Goal: Task Accomplishment & Management: Use online tool/utility

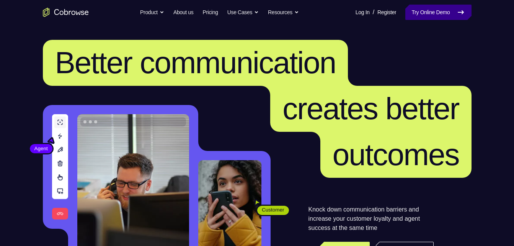
click at [455, 11] on link "Try Online Demo" at bounding box center [438, 12] width 66 height 15
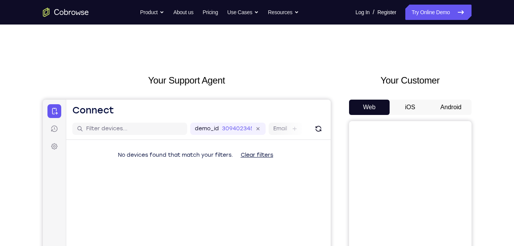
click at [441, 104] on button "Android" at bounding box center [451, 107] width 41 height 15
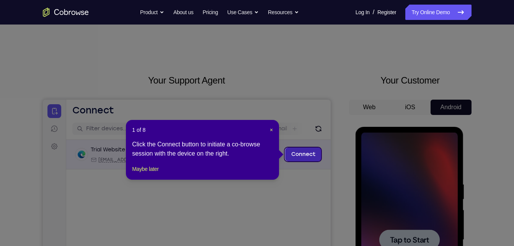
click at [297, 153] on link "Connect" at bounding box center [303, 154] width 36 height 14
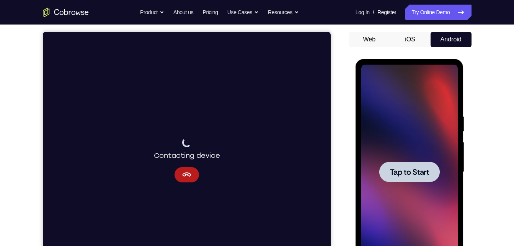
scroll to position [68, 0]
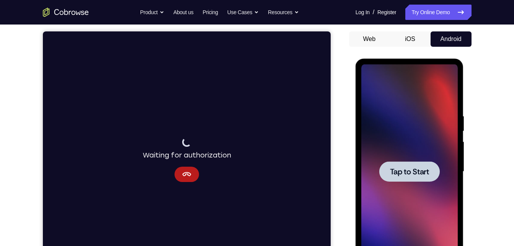
click at [420, 175] on span "Tap to Start" at bounding box center [409, 172] width 39 height 8
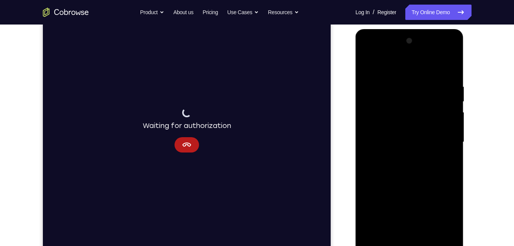
scroll to position [98, 0]
click at [411, 242] on div at bounding box center [409, 141] width 96 height 214
click at [441, 207] on div at bounding box center [409, 141] width 96 height 214
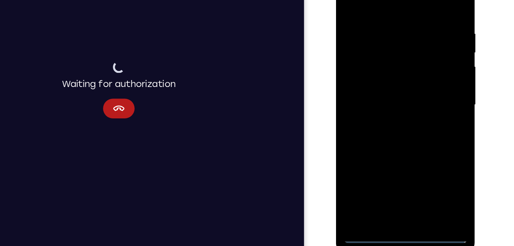
scroll to position [103, 0]
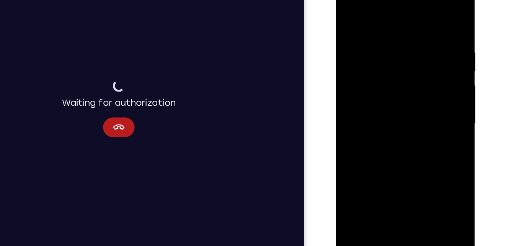
click at [388, 22] on div at bounding box center [390, 91] width 96 height 214
click at [419, 90] on div at bounding box center [390, 91] width 96 height 214
click at [384, 103] on div at bounding box center [390, 91] width 96 height 214
click at [382, 88] on div at bounding box center [390, 91] width 96 height 214
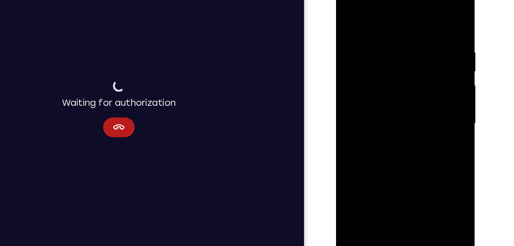
click at [387, 78] on div at bounding box center [390, 91] width 96 height 214
click at [387, 94] on div at bounding box center [390, 91] width 96 height 214
click at [387, 116] on div at bounding box center [390, 91] width 96 height 214
click at [387, 127] on div at bounding box center [390, 91] width 96 height 214
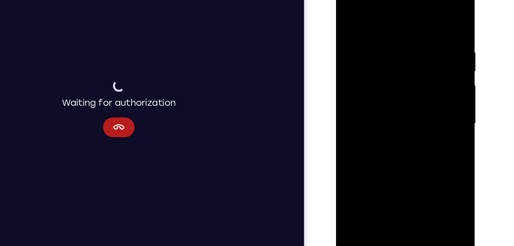
click at [378, 38] on div at bounding box center [390, 91] width 96 height 214
click at [423, 73] on div at bounding box center [390, 91] width 96 height 214
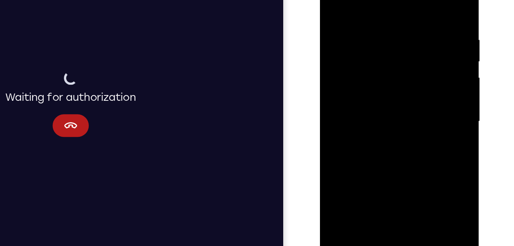
click at [410, 0] on div at bounding box center [373, 68] width 96 height 214
click at [382, 6] on div at bounding box center [373, 68] width 96 height 214
click at [411, 16] on div at bounding box center [373, 68] width 96 height 214
click at [413, 0] on div at bounding box center [373, 68] width 96 height 214
click at [411, 7] on div at bounding box center [373, 68] width 96 height 214
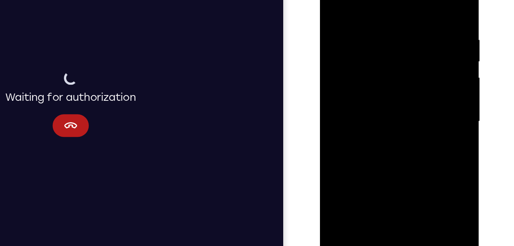
click at [327, 20] on div at bounding box center [373, 68] width 96 height 214
drag, startPoint x: 340, startPoint y: 26, endPoint x: 805, endPoint y: 69, distance: 466.7
click at [429, 46] on html "Online web based iOS Simulators and Android Emulators. Run iPhone, iPad, Mobile…" at bounding box center [374, 70] width 109 height 230
click at [337, 31] on div at bounding box center [373, 68] width 96 height 214
click at [413, 0] on div at bounding box center [373, 68] width 96 height 214
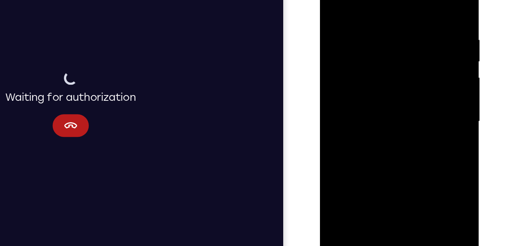
click at [416, 101] on div at bounding box center [373, 68] width 96 height 214
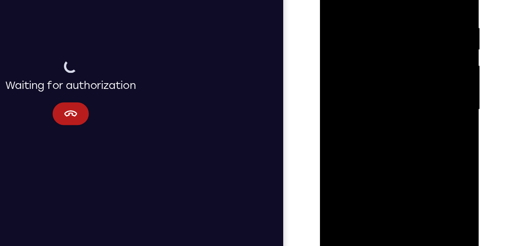
click at [417, 92] on div at bounding box center [373, 56] width 96 height 214
click at [420, 50] on div at bounding box center [373, 56] width 96 height 214
click at [395, 144] on div at bounding box center [373, 56] width 96 height 214
click at [391, 101] on div at bounding box center [373, 56] width 96 height 214
drag, startPoint x: 387, startPoint y: 97, endPoint x: 387, endPoint y: 149, distance: 51.7
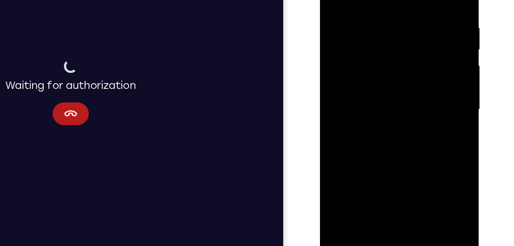
click at [387, 149] on div at bounding box center [373, 56] width 96 height 214
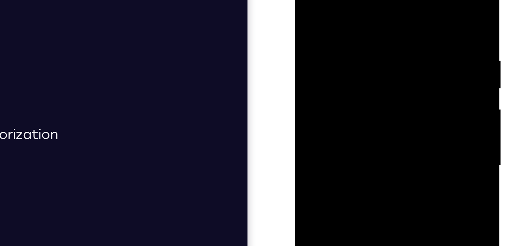
click at [391, 23] on div at bounding box center [348, 64] width 96 height 214
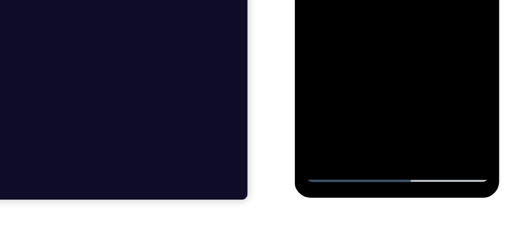
scroll to position [133, 0]
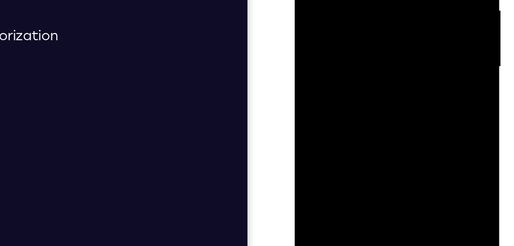
drag, startPoint x: 352, startPoint y: 18, endPoint x: 343, endPoint y: -61, distance: 79.3
drag, startPoint x: 335, startPoint y: 3, endPoint x: 331, endPoint y: -47, distance: 51.1
drag, startPoint x: 349, startPoint y: 1, endPoint x: 341, endPoint y: -43, distance: 44.9
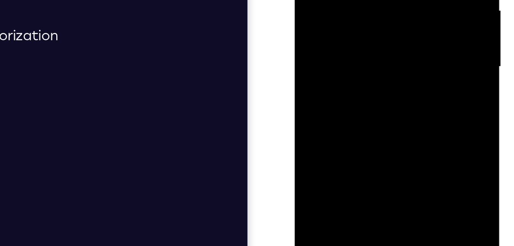
drag, startPoint x: 343, startPoint y: 27, endPoint x: 338, endPoint y: -42, distance: 69.5
drag, startPoint x: 335, startPoint y: 28, endPoint x: 335, endPoint y: -22, distance: 49.8
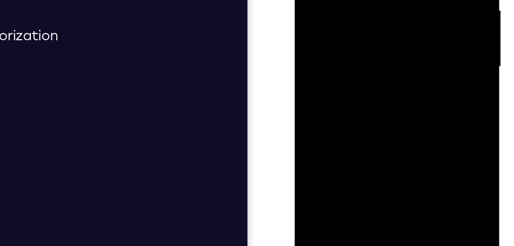
drag, startPoint x: 342, startPoint y: 24, endPoint x: 340, endPoint y: -11, distance: 35.3
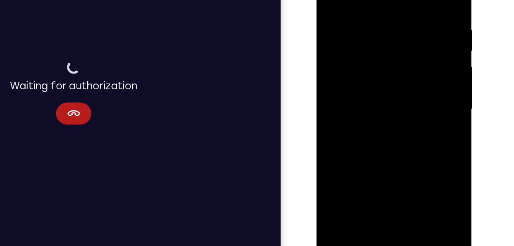
click at [353, 2] on div at bounding box center [370, 60] width 96 height 214
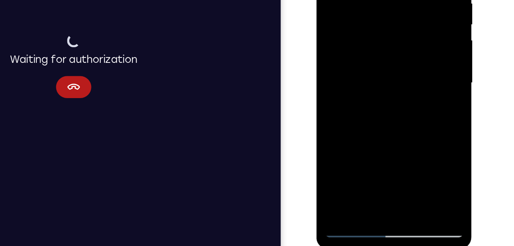
click at [369, 121] on div at bounding box center [370, 34] width 96 height 214
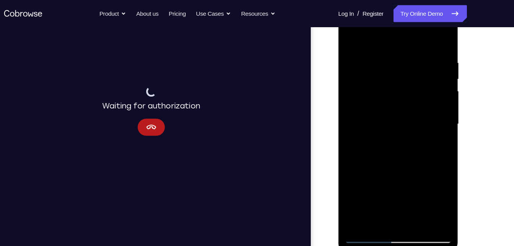
scroll to position [127, 0]
drag, startPoint x: 383, startPoint y: 179, endPoint x: 358, endPoint y: 51, distance: 130.3
click at [358, 51] on div at bounding box center [392, 112] width 96 height 214
drag, startPoint x: 377, startPoint y: 154, endPoint x: 341, endPoint y: 85, distance: 78.1
click at [341, 85] on div at bounding box center [392, 114] width 108 height 228
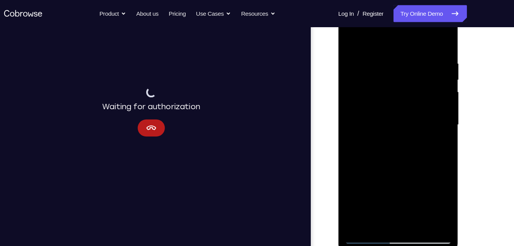
drag, startPoint x: 366, startPoint y: 149, endPoint x: 361, endPoint y: 49, distance: 100.0
click at [361, 49] on div at bounding box center [392, 112] width 96 height 214
drag, startPoint x: 365, startPoint y: 116, endPoint x: 364, endPoint y: 85, distance: 30.6
click at [364, 85] on div at bounding box center [392, 112] width 96 height 214
click at [361, 149] on div at bounding box center [392, 112] width 96 height 214
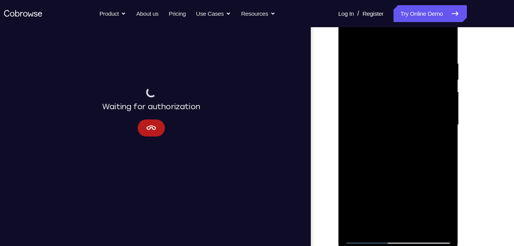
click at [373, 106] on div at bounding box center [392, 112] width 96 height 214
click at [426, 199] on div at bounding box center [392, 112] width 96 height 214
click at [365, 214] on div at bounding box center [392, 112] width 96 height 214
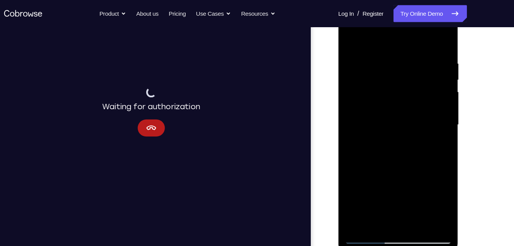
click at [351, 39] on div at bounding box center [392, 112] width 96 height 214
drag, startPoint x: 415, startPoint y: 70, endPoint x: 346, endPoint y: 63, distance: 69.3
click at [346, 63] on div at bounding box center [392, 112] width 96 height 214
drag, startPoint x: 405, startPoint y: 106, endPoint x: 398, endPoint y: 179, distance: 73.1
click at [398, 179] on div at bounding box center [392, 112] width 96 height 214
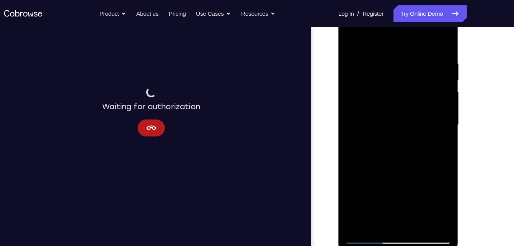
click at [437, 70] on div at bounding box center [392, 112] width 96 height 214
click at [396, 66] on div at bounding box center [392, 112] width 96 height 214
click at [372, 198] on div at bounding box center [392, 112] width 96 height 214
click at [369, 199] on div at bounding box center [392, 112] width 96 height 214
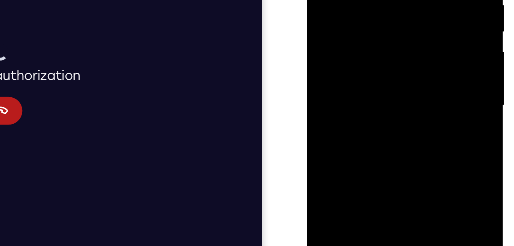
click at [335, 75] on div at bounding box center [361, 13] width 96 height 214
click at [360, 76] on div at bounding box center [361, 13] width 96 height 214
click at [318, 60] on div at bounding box center [361, 13] width 96 height 214
click at [397, 30] on div at bounding box center [361, 13] width 96 height 214
drag, startPoint x: 366, startPoint y: 3, endPoint x: 356, endPoint y: 101, distance: 98.5
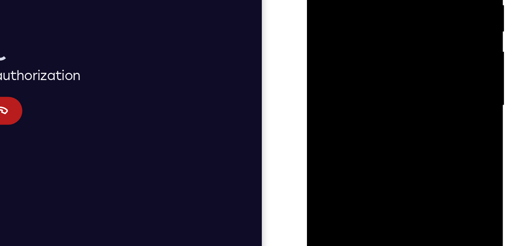
click at [356, 101] on div at bounding box center [361, 13] width 96 height 214
drag, startPoint x: 358, startPoint y: 31, endPoint x: 346, endPoint y: 101, distance: 70.3
click at [346, 101] on div at bounding box center [361, 13] width 96 height 214
drag, startPoint x: 356, startPoint y: 29, endPoint x: 346, endPoint y: 98, distance: 70.0
click at [346, 98] on div at bounding box center [361, 13] width 96 height 214
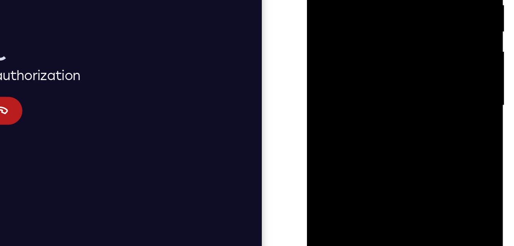
drag, startPoint x: 329, startPoint y: 46, endPoint x: 323, endPoint y: 9, distance: 37.6
click at [323, 9] on div at bounding box center [361, 13] width 96 height 214
drag, startPoint x: 349, startPoint y: 13, endPoint x: 322, endPoint y: -23, distance: 45.5
click at [322, 0] on div at bounding box center [361, 13] width 96 height 214
drag, startPoint x: 335, startPoint y: 40, endPoint x: 309, endPoint y: -41, distance: 84.3
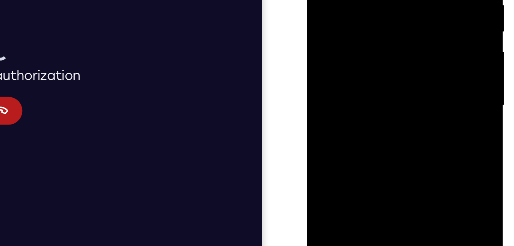
click at [309, 0] on div at bounding box center [361, 14] width 108 height 228
drag, startPoint x: 363, startPoint y: 31, endPoint x: 345, endPoint y: -18, distance: 52.9
click at [345, 0] on div at bounding box center [361, 13] width 96 height 214
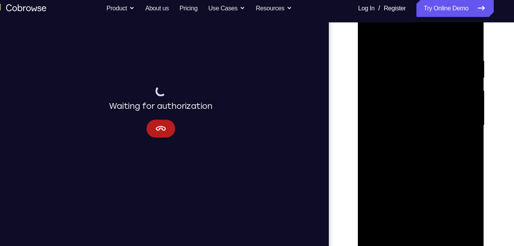
click at [369, 33] on div at bounding box center [412, 106] width 96 height 214
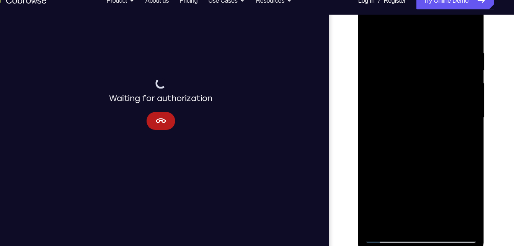
drag, startPoint x: 419, startPoint y: 103, endPoint x: 406, endPoint y: 216, distance: 114.5
click at [406, 216] on html "Online web based iOS Simulators and Android Emulators. Run iPhone, iPad, Mobile…" at bounding box center [412, 101] width 109 height 230
drag, startPoint x: 404, startPoint y: 98, endPoint x: 384, endPoint y: 211, distance: 114.8
click at [384, 211] on div at bounding box center [412, 100] width 108 height 228
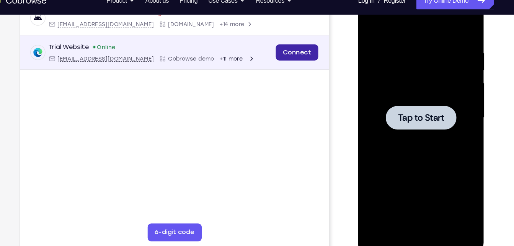
click at [266, 36] on link "Connect" at bounding box center [253, 38] width 36 height 14
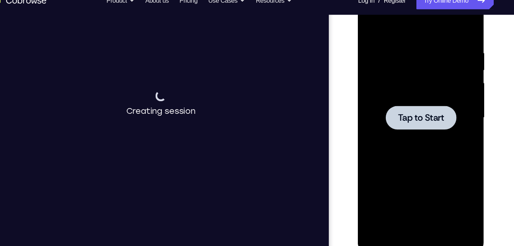
click at [430, 112] on div at bounding box center [412, 99] width 96 height 214
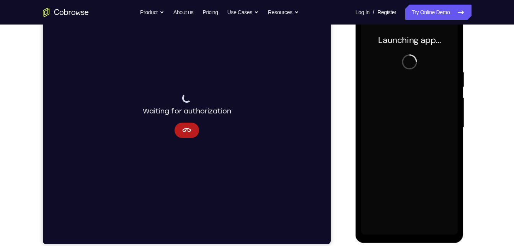
scroll to position [112, 0]
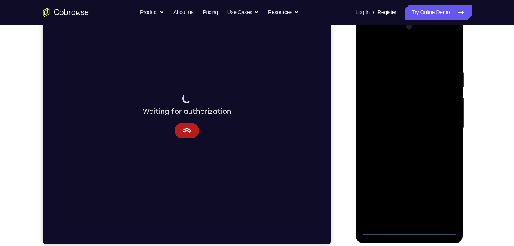
click at [408, 232] on div at bounding box center [409, 128] width 96 height 214
click at [442, 198] on div at bounding box center [409, 128] width 96 height 214
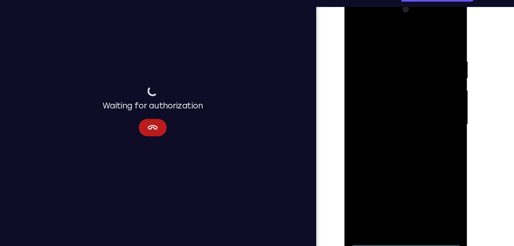
click at [373, 36] on div at bounding box center [398, 109] width 96 height 214
click at [433, 110] on div at bounding box center [398, 109] width 96 height 214
click at [391, 122] on div at bounding box center [398, 109] width 96 height 214
click at [393, 103] on div at bounding box center [398, 109] width 96 height 214
click at [394, 98] on div at bounding box center [398, 109] width 96 height 214
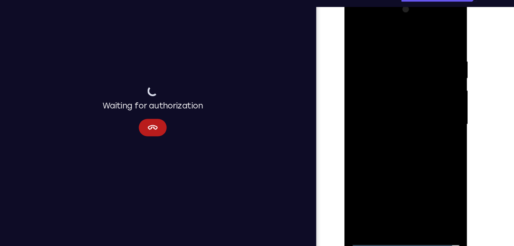
click at [396, 108] on div at bounding box center [398, 109] width 96 height 214
click at [396, 136] on div at bounding box center [398, 109] width 96 height 214
click at [398, 130] on div at bounding box center [398, 109] width 96 height 214
click at [389, 48] on div at bounding box center [398, 109] width 96 height 214
click at [428, 85] on div at bounding box center [398, 109] width 96 height 214
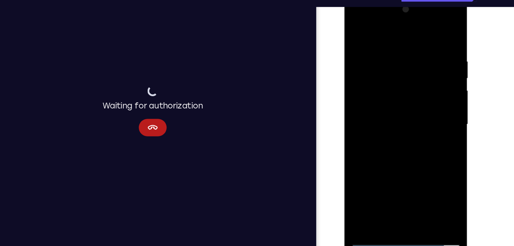
click at [438, 35] on div at bounding box center [398, 109] width 96 height 214
click at [415, 197] on div at bounding box center [398, 109] width 96 height 214
click at [409, 150] on div at bounding box center [398, 109] width 96 height 214
click at [356, 28] on div at bounding box center [398, 109] width 96 height 214
click at [411, 50] on div at bounding box center [398, 109] width 96 height 214
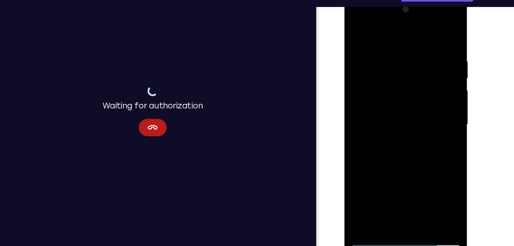
click at [437, 38] on div at bounding box center [398, 109] width 96 height 214
click at [440, 47] on div at bounding box center [398, 109] width 96 height 214
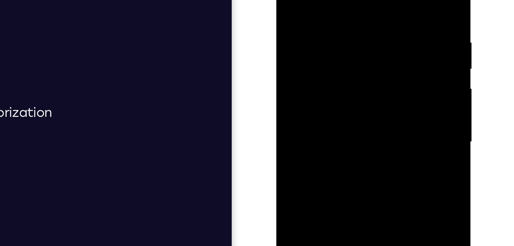
click at [379, 25] on div at bounding box center [331, 51] width 96 height 214
click at [281, 22] on div at bounding box center [331, 53] width 108 height 228
click at [287, 51] on div at bounding box center [331, 51] width 96 height 214
click at [323, 52] on div at bounding box center [331, 51] width 96 height 214
click at [330, 41] on div at bounding box center [331, 51] width 96 height 214
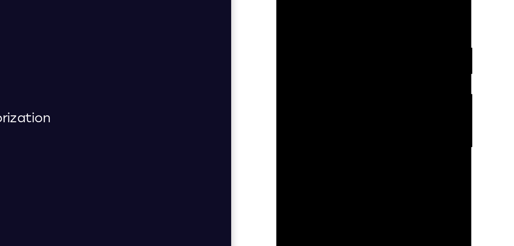
click at [287, 0] on div at bounding box center [330, 56] width 96 height 214
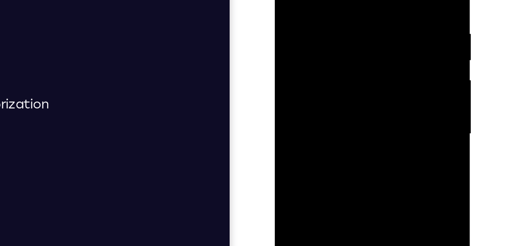
click at [300, 0] on div at bounding box center [329, 42] width 96 height 214
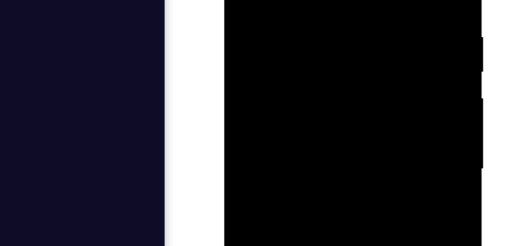
click at [322, 0] on div at bounding box center [278, 12] width 96 height 214
click at [238, 0] on div at bounding box center [278, 10] width 96 height 214
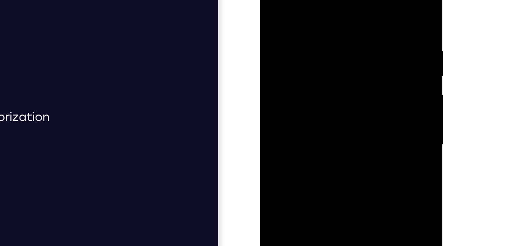
click at [270, 0] on div at bounding box center [314, 67] width 96 height 214
click at [316, 106] on div at bounding box center [314, 67] width 96 height 214
click at [333, 44] on div at bounding box center [314, 67] width 96 height 214
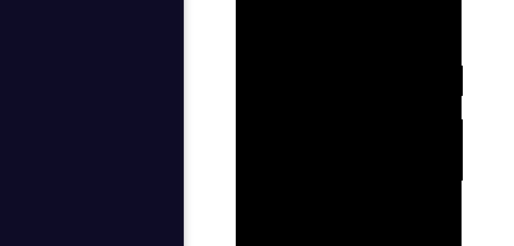
click at [248, 0] on div at bounding box center [290, 58] width 96 height 214
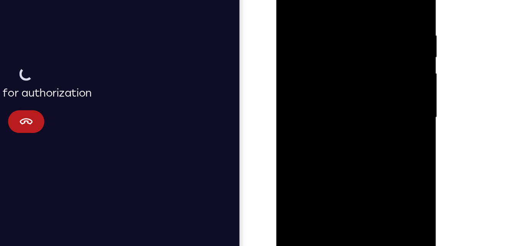
click at [365, 33] on div at bounding box center [330, 63] width 96 height 214
click at [368, 39] on div at bounding box center [330, 63] width 96 height 214
click at [369, 21] on div at bounding box center [330, 63] width 96 height 214
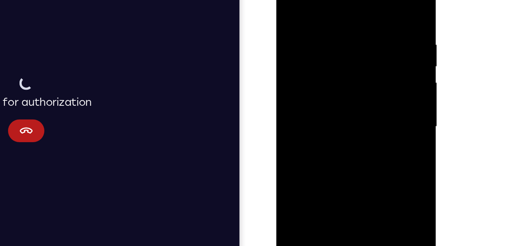
click at [369, 24] on div at bounding box center [330, 72] width 96 height 214
click at [289, 0] on div at bounding box center [330, 72] width 96 height 214
click at [291, 91] on div at bounding box center [330, 72] width 96 height 214
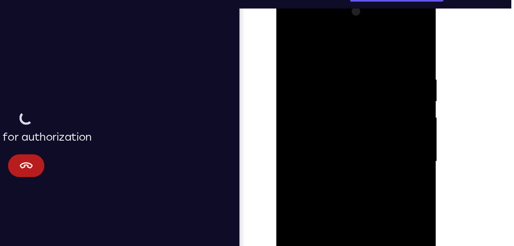
drag, startPoint x: 484, startPoint y: 80, endPoint x: 482, endPoint y: 101, distance: 21.1
click at [482, 101] on div "Your Support Agent Your Customer Web iOS Android Next Steps We’d be happy to gi…" at bounding box center [257, 165] width 490 height 505
click at [369, 8] on div at bounding box center [330, 107] width 96 height 214
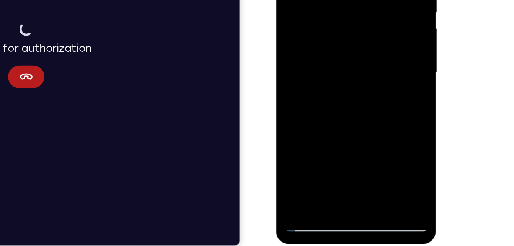
scroll to position [112, 0]
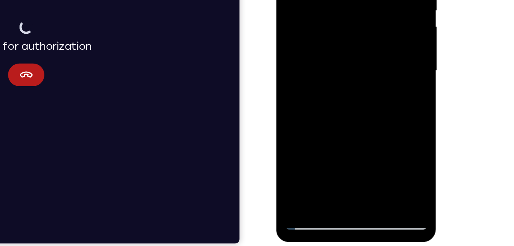
click at [296, 109] on div at bounding box center [330, 16] width 96 height 214
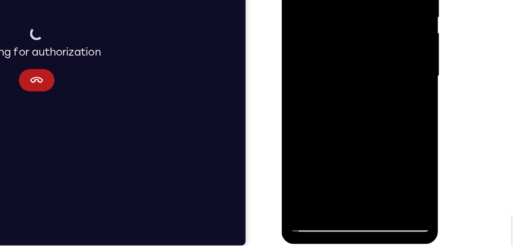
drag, startPoint x: 351, startPoint y: 77, endPoint x: 367, endPoint y: 155, distance: 80.2
click at [367, 142] on html "Online web based iOS Simulators and Android Emulators. Run iPhone, iPad, Mobile…" at bounding box center [336, 27] width 109 height 230
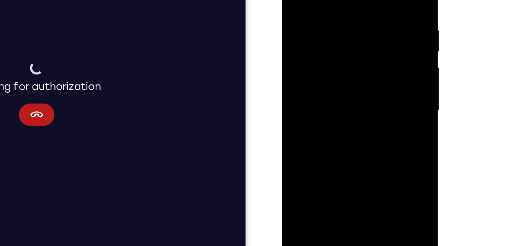
click at [358, 149] on div at bounding box center [335, 60] width 96 height 214
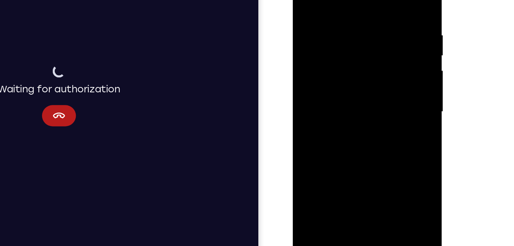
click at [306, 0] on div at bounding box center [346, 68] width 96 height 214
click at [377, 15] on div at bounding box center [346, 68] width 96 height 214
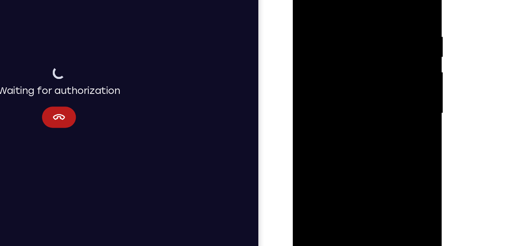
click at [387, 0] on div at bounding box center [346, 70] width 96 height 214
